Goal: Communication & Community: Answer question/provide support

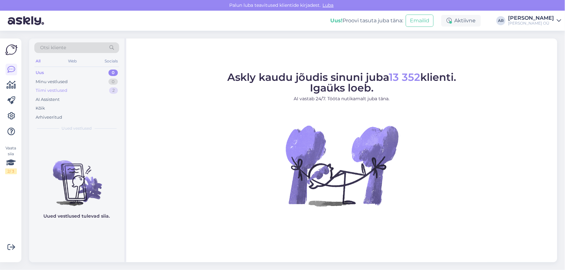
click at [45, 89] on div "Tiimi vestlused" at bounding box center [52, 90] width 32 height 6
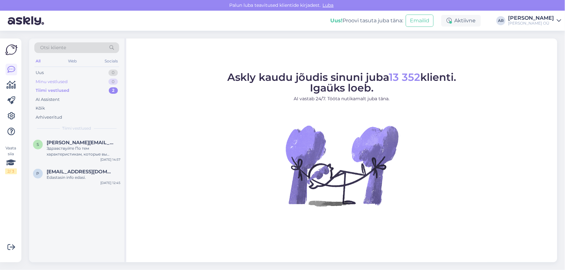
click at [51, 81] on div "Minu vestlused" at bounding box center [52, 82] width 32 height 6
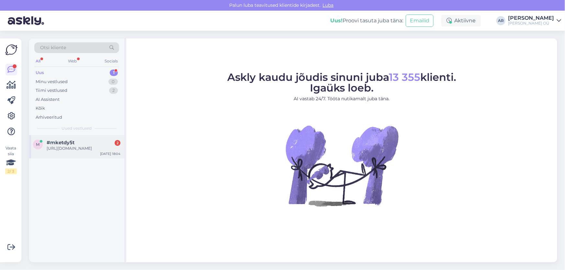
click at [85, 140] on div "#mketdy5t 2" at bounding box center [84, 143] width 74 height 6
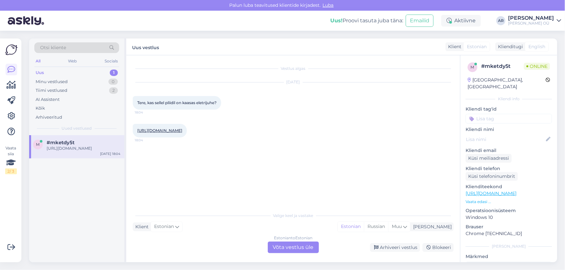
click at [294, 246] on div "Estonian to Estonian Võta vestlus üle" at bounding box center [293, 248] width 51 height 12
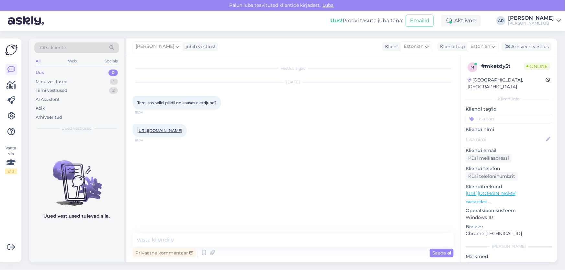
click at [182, 131] on link "[URL][DOMAIN_NAME]" at bounding box center [159, 130] width 45 height 5
click at [181, 97] on div "Tere, kas sellel pliidil on kaasas eletrijuhe? 18:04" at bounding box center [177, 103] width 88 height 14
click at [181, 96] on div "Tere, kas sellel pliidil on kaasas eletrijuhe? 18:04" at bounding box center [177, 103] width 88 height 14
copy div "Tere, kas sellel pliidil on kaasas eletrijuhe? 18:04"
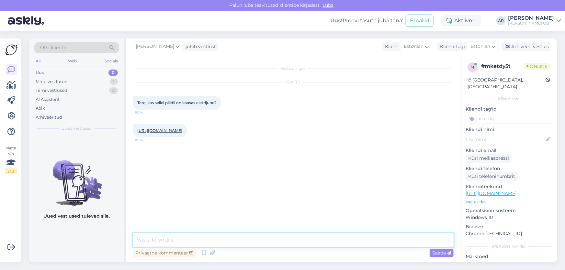
click at [189, 236] on textarea at bounding box center [293, 240] width 321 height 14
type textarea "Tere! Elektrijuhe on kaasas"
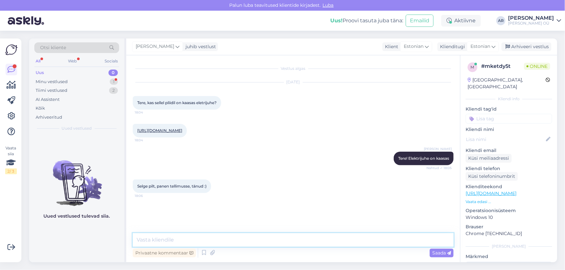
click at [161, 240] on textarea at bounding box center [293, 240] width 321 height 14
click at [168, 233] on div "Vestlus algas [DATE] Tere, kas sellel pliidil on kaasas eletrijuhe? 18:04 [URL]…" at bounding box center [293, 158] width 334 height 207
click at [162, 240] on textarea at bounding box center [293, 240] width 321 height 14
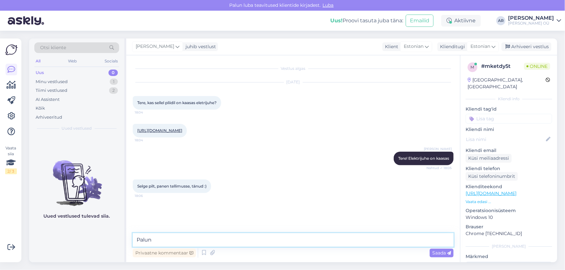
type textarea "Palun!"
click at [182, 128] on link "[URL][DOMAIN_NAME]" at bounding box center [159, 130] width 45 height 5
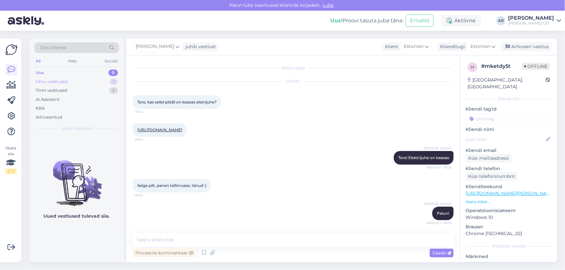
click at [58, 82] on div "Minu vestlused" at bounding box center [52, 82] width 32 height 6
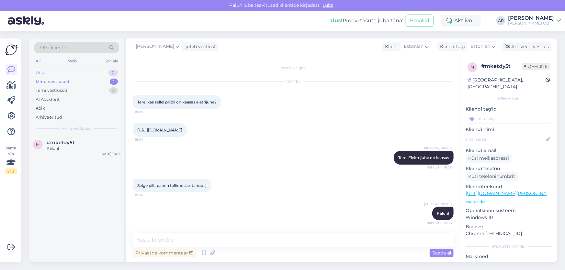
click at [58, 75] on div "Uus 0" at bounding box center [76, 72] width 85 height 9
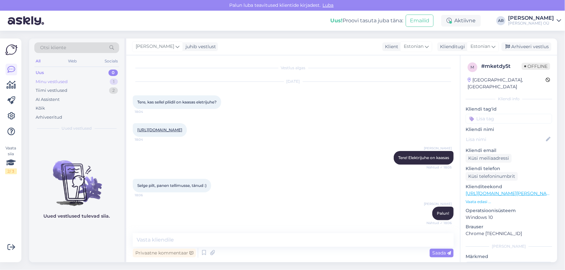
click at [59, 79] on div "Minu vestlused" at bounding box center [52, 82] width 32 height 6
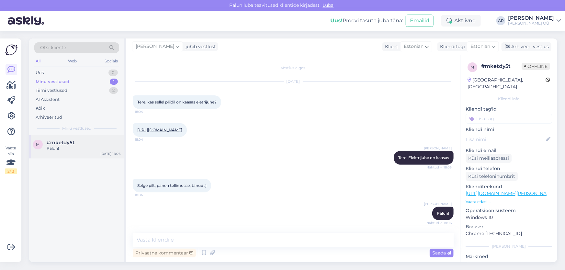
click at [84, 145] on div "#mketdy5t" at bounding box center [84, 143] width 74 height 6
click at [507, 43] on div "Arhiveeri vestlus" at bounding box center [526, 46] width 50 height 9
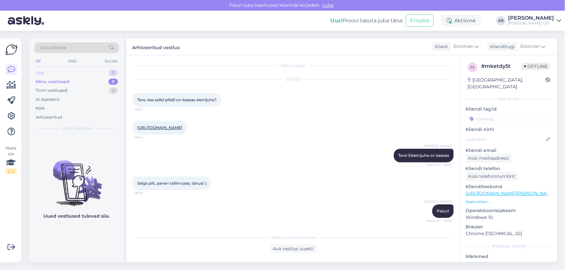
click at [51, 74] on div "Uus 0" at bounding box center [76, 72] width 85 height 9
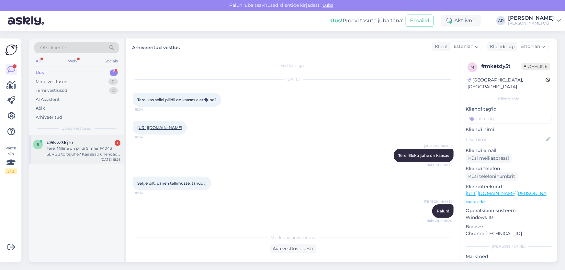
click at [55, 146] on div "Tere. Milline on pliidi Simfer F4043 SERBB toitejuhe? Kas saab ühendada [MEDICA…" at bounding box center [84, 152] width 74 height 12
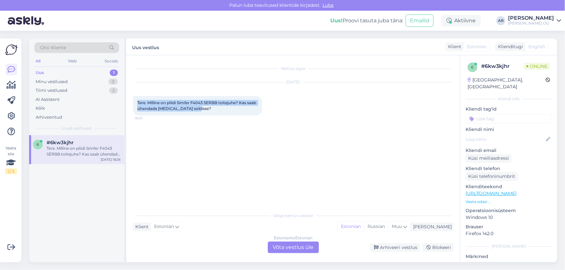
drag, startPoint x: 206, startPoint y: 110, endPoint x: 130, endPoint y: 99, distance: 76.3
click at [130, 99] on div "Vestlus algas [DATE] Tere. Milline on pliidi Simfer F4043 SERBB toitejuhe? Kas …" at bounding box center [293, 158] width 334 height 207
copy span "Tere. Milline on pliidi Simfer F4043 SERBB toitejuhe? Kas saab ühendada [MEDICA…"
click at [287, 246] on div "Estonian to Estonian Võta vestlus üle" at bounding box center [293, 248] width 51 height 12
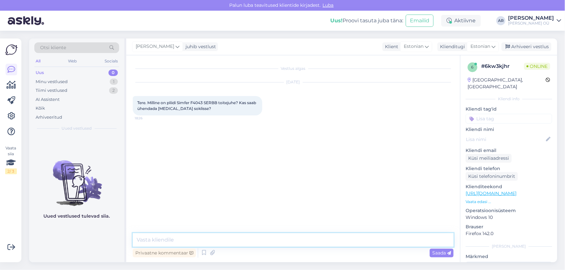
click at [210, 237] on textarea at bounding box center [293, 240] width 321 height 14
paste textarea "Pliidi võimsus on 5315 W. Photopoint Mõõdud: umbes 83 × 50 × 50 cm. Photopoint …"
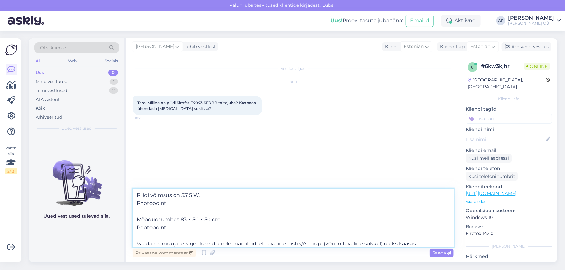
drag, startPoint x: 165, startPoint y: 205, endPoint x: 127, endPoint y: 205, distance: 38.8
click at [127, 205] on div "Vestlus algas [DATE] Tere. Milline on pliidi Simfer F4043 SERBB toitejuhe? Kas …" at bounding box center [293, 158] width 334 height 207
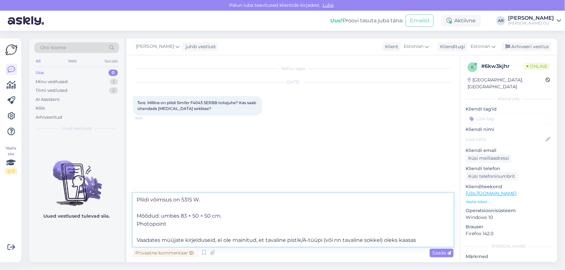
drag, startPoint x: 161, startPoint y: 229, endPoint x: 123, endPoint y: 226, distance: 37.7
click at [132, 225] on div "Vestlus algas [DATE] Tere. Milline on pliidi Simfer F4043 SERBB toitejuhe? Kas …" at bounding box center [293, 158] width 334 height 207
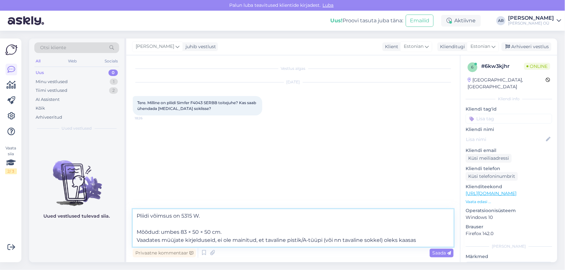
click at [137, 230] on textarea "Pliidi võimsus on 5315 W. Mõõdud: umbes 83 × 50 × 50 cm. Vaadates müüjate kirje…" at bounding box center [293, 228] width 321 height 38
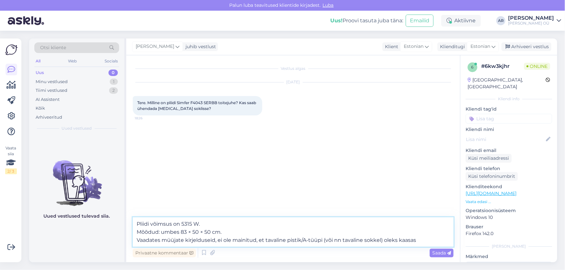
drag, startPoint x: 234, startPoint y: 235, endPoint x: 133, endPoint y: 235, distance: 100.7
click at [133, 235] on textarea "Pliidi võimsus on 5315 W. Mõõdud: umbes 83 × 50 × 50 cm. Vaadates müüjate kirje…" at bounding box center [293, 232] width 321 height 29
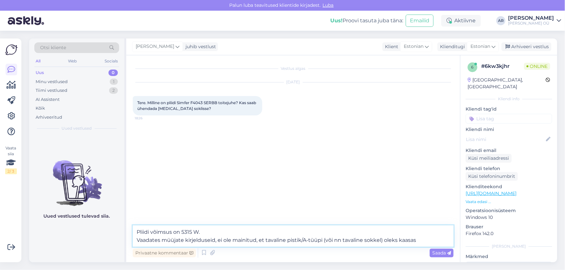
click at [137, 231] on textarea "Pliidi võimsus on 5315 W. Vaadates müüjate kirjelduseid, ei ole mainitud, et ta…" at bounding box center [293, 236] width 321 height 21
click at [481, 191] on link "[URL][DOMAIN_NAME]" at bounding box center [491, 194] width 51 height 6
drag, startPoint x: 183, startPoint y: 240, endPoint x: 163, endPoint y: 240, distance: 20.4
click at [163, 240] on textarea "Tere! Pliidi võimsus on [STREET_ADDRESS] Vaadates müüjate kirjelduseid, ei ole …" at bounding box center [293, 236] width 321 height 21
drag, startPoint x: 401, startPoint y: 242, endPoint x: 137, endPoint y: 242, distance: 264.5
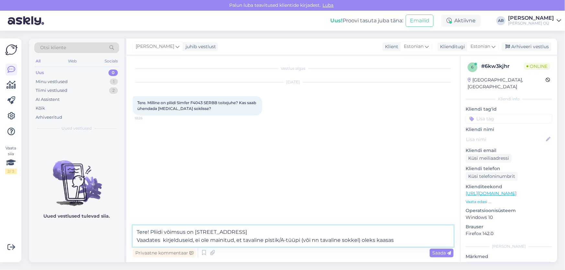
click at [137, 242] on textarea "Tere! Pliidi võimsus on [STREET_ADDRESS] Vaadates kirjelduseid, ei ole mainitud…" at bounding box center [293, 236] width 321 height 21
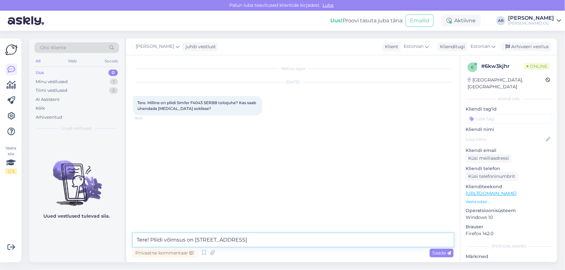
paste textarea "Faaside arv — kas teil on ühefaasiline elektrivõrk või kolmefaasiline? Kui plii…"
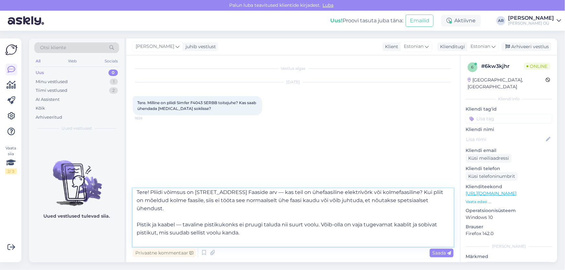
scroll to position [3, 0]
click at [136, 215] on textarea "Tere! Pliidi võimsus on [STREET_ADDRESS] Faaside arv — kas teil on ühefaasiline…" at bounding box center [293, 218] width 321 height 58
click at [350, 223] on textarea "Tere! Pliidi võimsus on [STREET_ADDRESS] Faaside arv — kas teil on ühefaasiline…" at bounding box center [293, 218] width 321 height 58
click at [136, 241] on textarea "Tere! Pliidi võimsus on [STREET_ADDRESS] Faaside arv — kas teil on ühefaasiline…" at bounding box center [293, 218] width 321 height 58
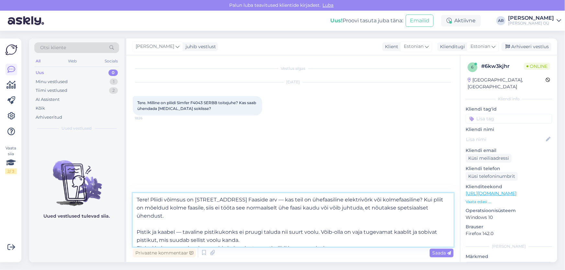
click at [137, 223] on textarea "Tere! Pliidi võimsus on [STREET_ADDRESS] Faaside arv — kas teil on ühefaasiline…" at bounding box center [293, 220] width 321 height 54
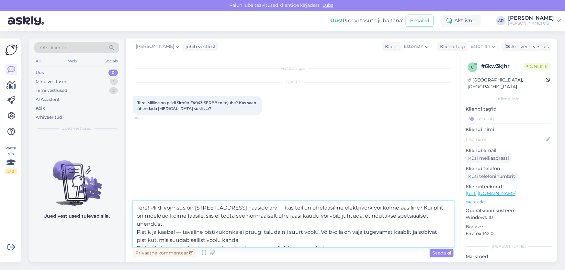
click at [215, 208] on textarea "Tere! Pliidi võimsus on [STREET_ADDRESS] Faaside arv — kas teil on ühefaasiline…" at bounding box center [293, 224] width 321 height 46
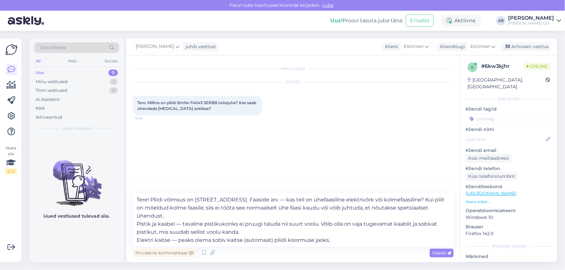
drag, startPoint x: 434, startPoint y: 251, endPoint x: 306, endPoint y: 220, distance: 131.8
click at [307, 220] on div "Tere! Pliidi võimsus on [STREET_ADDRESS] Faaside arv — kas teil on ühefaasiline…" at bounding box center [293, 226] width 321 height 66
drag, startPoint x: 271, startPoint y: 231, endPoint x: 256, endPoint y: 232, distance: 14.9
click at [239, 232] on textarea "Tere! Pliidi võimsus on [STREET_ADDRESS] Faaside arv — kas teil on ühefaasiline…" at bounding box center [293, 220] width 321 height 54
click at [272, 230] on textarea "Tere! Pliidi võimsus on [STREET_ADDRESS] Faaside arv — kas teil on ühefaasiline…" at bounding box center [293, 220] width 321 height 54
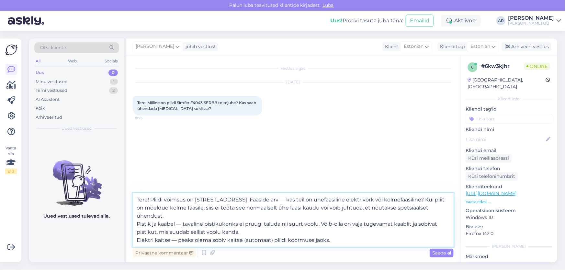
drag, startPoint x: 273, startPoint y: 231, endPoint x: 244, endPoint y: 234, distance: 28.6
click at [244, 233] on textarea "Tere! Pliidi võimsus on [STREET_ADDRESS] Faaside arv — kas teil on ühefaasiline…" at bounding box center [293, 220] width 321 height 54
type textarea "Tere! Pliidi võimsus on [STREET_ADDRESS] Faaside arv — kas teil on ühefaasiline…"
click at [307, 235] on textarea "Tere! Pliidi võimsus on [STREET_ADDRESS] Faaside arv — kas teil on ühefaasiline…" at bounding box center [293, 220] width 321 height 54
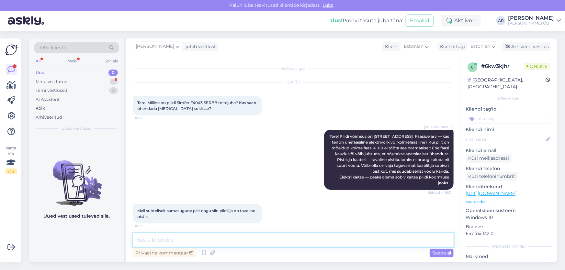
scroll to position [3, 0]
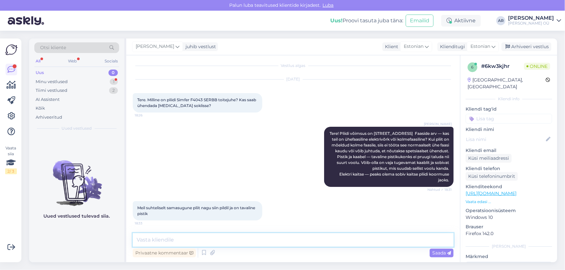
click at [236, 243] on textarea at bounding box center [293, 240] width 321 height 14
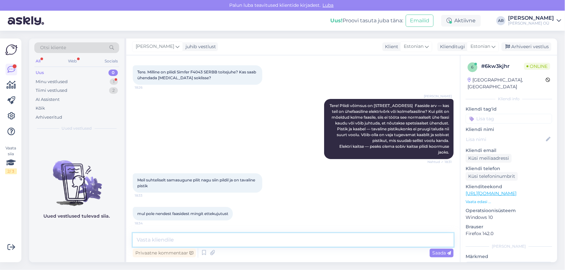
click at [240, 243] on textarea at bounding box center [293, 240] width 321 height 14
click at [239, 243] on textarea at bounding box center [293, 240] width 321 height 14
click at [161, 241] on textarea at bounding box center [293, 240] width 321 height 14
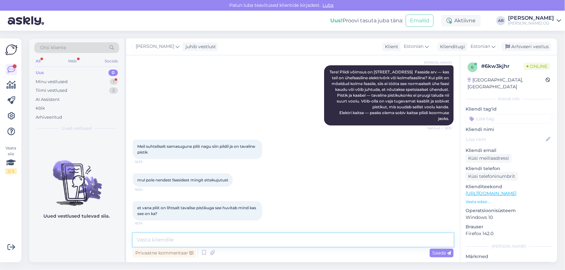
click at [156, 237] on textarea at bounding box center [293, 240] width 321 height 14
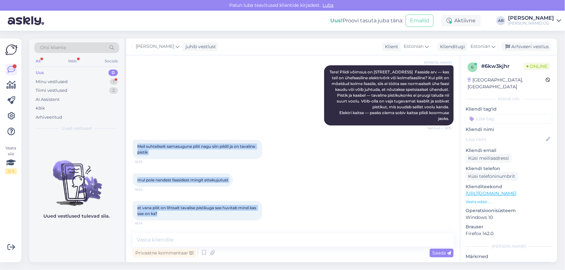
drag, startPoint x: 168, startPoint y: 219, endPoint x: 134, endPoint y: 148, distance: 79.2
click at [134, 148] on div "Vestlus algas [DATE] Tere. Milline on pliidi Simfer F4043 SERBB toitejuhe? Kas …" at bounding box center [296, 145] width 327 height 166
copy div "Meil suhteliselt samasugune pliit nagu siin pildil ja on tavaline pistik 18:33 …"
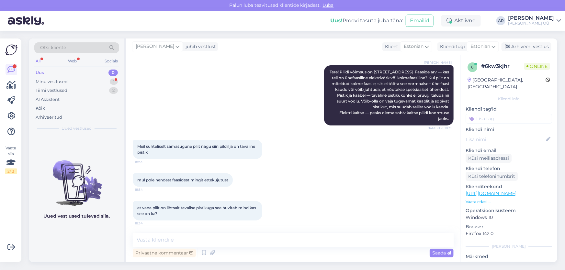
click at [236, 254] on div "Privaatne kommentaar Saada" at bounding box center [293, 253] width 321 height 12
click at [236, 235] on textarea at bounding box center [293, 240] width 321 height 14
paste textarea "Kui teil oli eelmine pliit tavalise pistikuga ja kaitse välja ei löönud, siis t…"
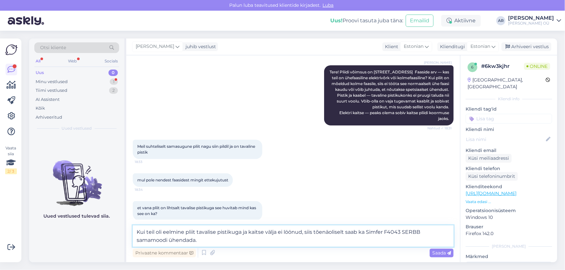
drag, startPoint x: 421, startPoint y: 229, endPoint x: 398, endPoint y: 232, distance: 22.8
click at [398, 232] on textarea "Kui teil oli eelmine pliit tavalise pistikuga ja kaitse välja ei löönud, siis t…" at bounding box center [293, 236] width 321 height 21
type textarea "Kui teil oli eelmine pliit tavalise pistikuga ja kaitse välja ei löönud, siis t…"
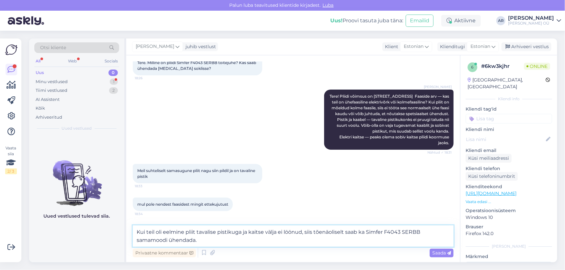
scroll to position [0, 0]
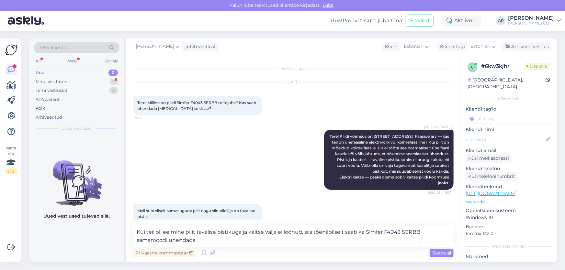
click at [503, 191] on link "[URL][DOMAIN_NAME]" at bounding box center [491, 194] width 51 height 6
click at [245, 239] on textarea "Kui teil oli eelmine pliit tavalise pistikuga ja kaitse välja ei löönud, siis t…" at bounding box center [293, 236] width 321 height 21
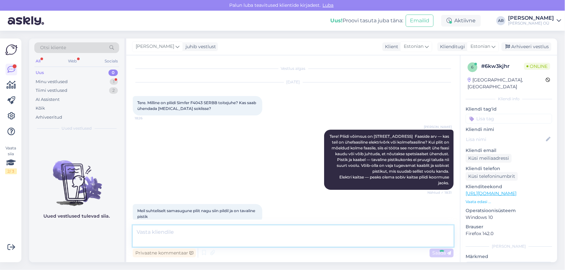
scroll to position [104, 0]
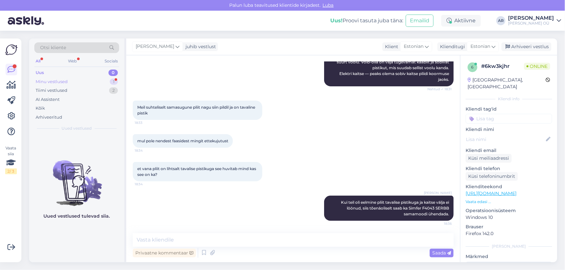
click at [53, 83] on div "Minu vestlused" at bounding box center [52, 82] width 32 height 6
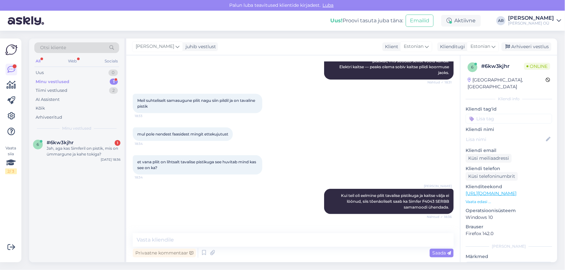
scroll to position [137, 0]
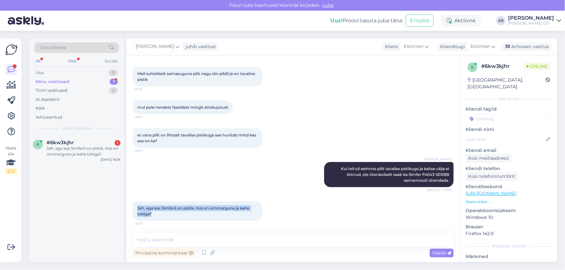
drag, startPoint x: 161, startPoint y: 213, endPoint x: 133, endPoint y: 205, distance: 29.7
click at [133, 205] on div "Jah, aga kas Simferil on pistik, mis on ümmargune ja kahe tokiga? 18:37" at bounding box center [197, 211] width 129 height 19
copy span "Jah, aga kas Simferil on pistik, mis on ümmargune ja kahe tokiga?"
click at [309, 242] on textarea at bounding box center [293, 240] width 321 height 14
click at [308, 240] on textarea at bounding box center [293, 240] width 321 height 14
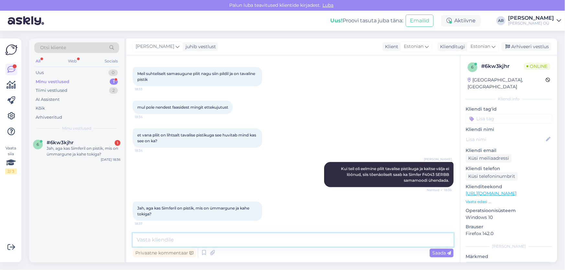
click at [307, 239] on textarea at bounding box center [293, 240] width 321 height 14
click at [307, 240] on textarea at bounding box center [293, 240] width 321 height 14
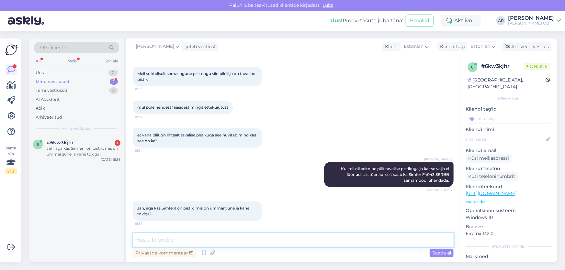
click at [307, 240] on textarea at bounding box center [293, 240] width 321 height 14
click at [173, 240] on textarea at bounding box center [293, 240] width 321 height 14
click at [184, 235] on textarea at bounding box center [293, 240] width 321 height 14
click at [184, 232] on div "Vestlus algas [DATE] Tere. Milline on pliidi Simfer F4043 SERBB toitejuhe? Kas …" at bounding box center [293, 158] width 334 height 207
click at [180, 237] on textarea at bounding box center [293, 240] width 321 height 14
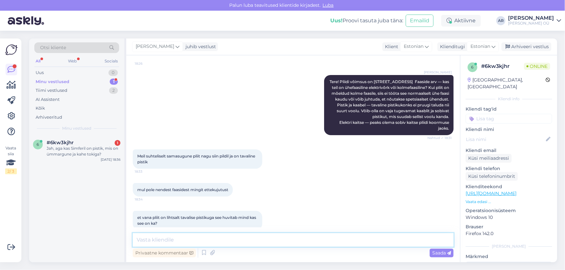
scroll to position [0, 0]
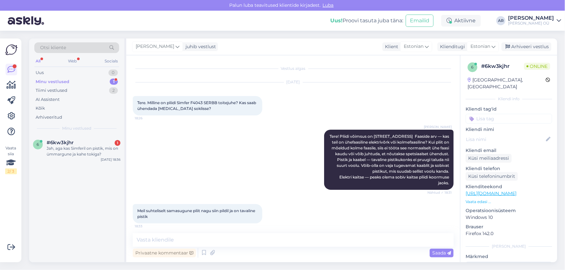
click at [487, 191] on link "[URL][DOMAIN_NAME]" at bounding box center [491, 194] width 51 height 6
click at [220, 248] on div "Privaatne kommentaar Saada" at bounding box center [293, 253] width 321 height 12
click at [219, 236] on textarea at bounding box center [293, 240] width 321 height 14
click at [218, 241] on textarea at bounding box center [293, 240] width 321 height 14
paste textarea "ei ole sellel mudelil “õhukest euro”-pistikut"
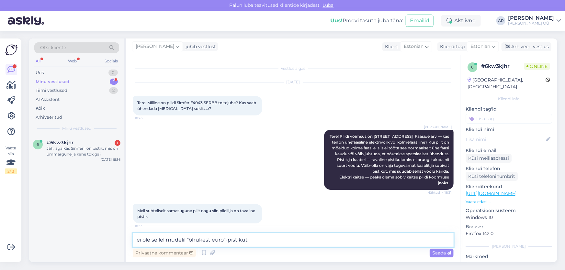
drag, startPoint x: 220, startPoint y: 239, endPoint x: 194, endPoint y: 240, distance: 26.9
click at [194, 240] on textarea "ei ole sellel mudelil “õhukest euro”-pistikut" at bounding box center [293, 240] width 321 height 14
drag, startPoint x: 227, startPoint y: 239, endPoint x: 187, endPoint y: 239, distance: 39.2
click at [187, 239] on textarea "ei ole sellel mudelil “õhukest euro”-pistikut" at bounding box center [293, 240] width 321 height 14
click at [224, 238] on textarea "ei ole sellel mudelil pistikut" at bounding box center [293, 240] width 321 height 14
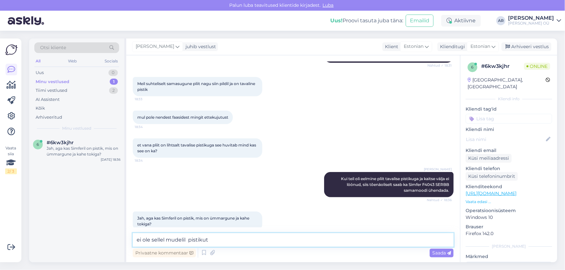
scroll to position [137, 0]
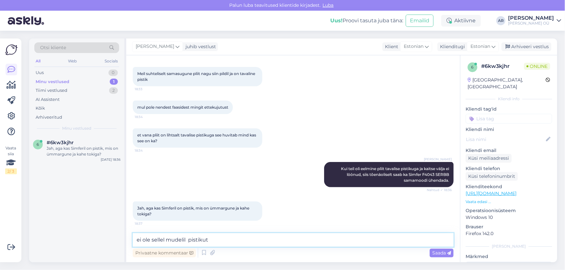
click at [186, 239] on textarea "ei ole sellel mudelil pistikut" at bounding box center [293, 240] width 321 height 14
type textarea "ei ole sellel mudelil sellist pistikut"
click at [277, 243] on textarea "ei ole sellel mudelil sellist pistikut" at bounding box center [293, 240] width 321 height 14
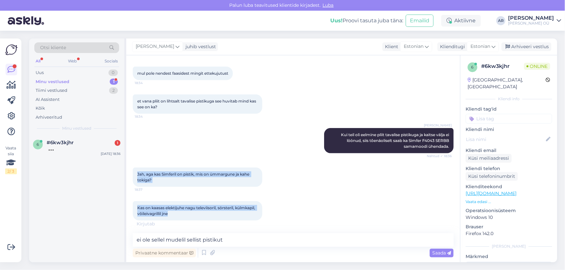
drag, startPoint x: 188, startPoint y: 214, endPoint x: 135, endPoint y: 167, distance: 70.6
click at [135, 167] on div "Vestlus algas [DATE] Tere. Milline on pliidi Simfer F4043 SERBB toitejuhe? Kas …" at bounding box center [296, 141] width 327 height 159
copy div "Jah, aga kas Simferil on pistik, mis on ümmargune ja kahe tokiga? 18:37 Kas on …"
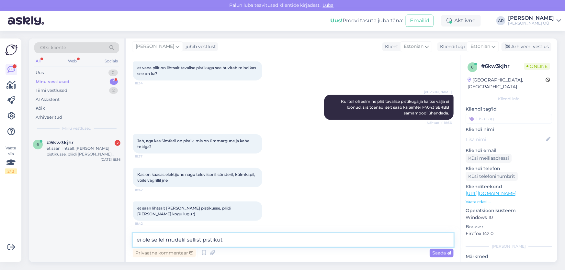
click at [235, 243] on textarea "ei ole sellel mudelil sellist pistikut" at bounding box center [293, 240] width 321 height 14
paste textarea "see pliit [PERSON_NAME] sama tüüpi juhtmega nagu televiisor või röster. Kui juh…"
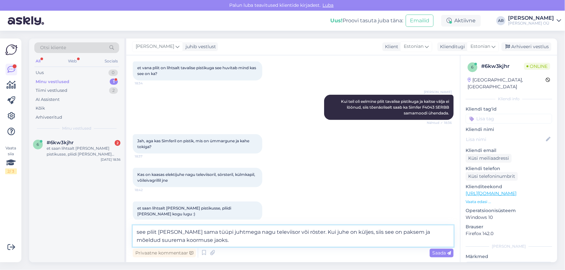
click at [218, 242] on textarea "see pliit [PERSON_NAME] sama tüüpi juhtmega nagu televiisor või röster. Kui juh…" at bounding box center [293, 236] width 321 height 21
drag, startPoint x: 310, startPoint y: 232, endPoint x: 298, endPoint y: 232, distance: 12.0
click at [298, 232] on textarea "see pliit [PERSON_NAME] sama tüüpi juhtmega nagu televiisor või röster. Kui juh…" at bounding box center [293, 236] width 321 height 21
click at [314, 242] on textarea "see pliit [PERSON_NAME] sama tüüpi juhtmega nagu televiisor või röster. Juhe on…" at bounding box center [293, 236] width 321 height 21
drag, startPoint x: 345, startPoint y: 232, endPoint x: 338, endPoint y: 233, distance: 7.5
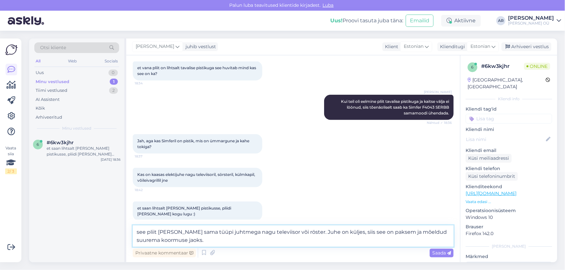
click at [338, 233] on textarea "see pliit [PERSON_NAME] sama tüüpi juhtmega nagu televiisor või röster. Juhe on…" at bounding box center [293, 236] width 321 height 21
type textarea "see pliit [PERSON_NAME] sama tüüpi juhtmega nagu televiisor või röster. Juhe on…"
click at [298, 243] on textarea "see pliit [PERSON_NAME] sama tüüpi juhtmega nagu televiisor või röster. Juhe on…" at bounding box center [293, 236] width 321 height 21
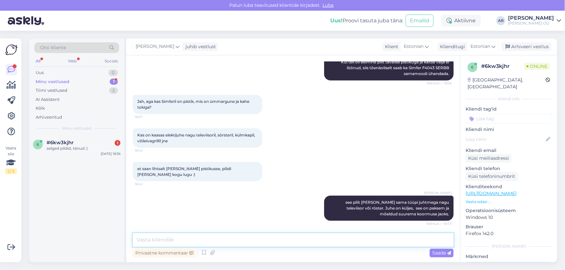
scroll to position [272, 0]
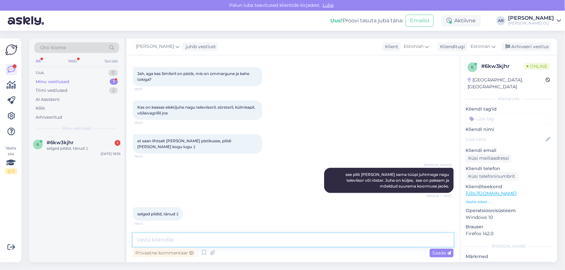
click at [276, 234] on textarea at bounding box center [293, 240] width 321 height 14
type textarea "Palun!"
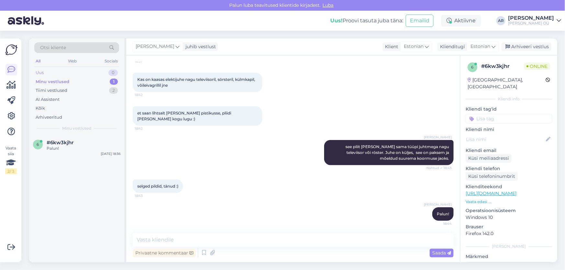
click at [63, 71] on div "Uus 0" at bounding box center [76, 72] width 85 height 9
